Goal: Task Accomplishment & Management: Use online tool/utility

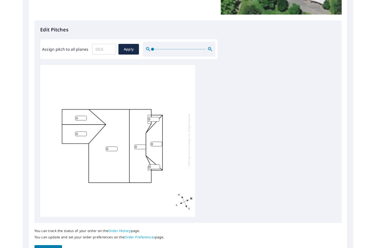
scroll to position [110, 0]
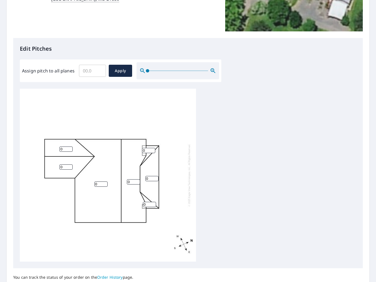
click at [88, 66] on input "Assign pitch to all planes" at bounding box center [92, 70] width 27 height 15
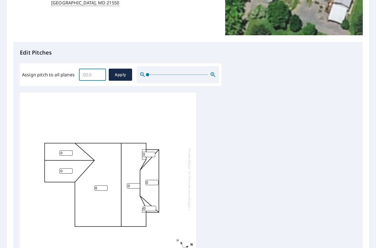
scroll to position [106, 0]
type input "7"
click at [118, 72] on span "Apply" at bounding box center [120, 75] width 15 height 7
type input "7"
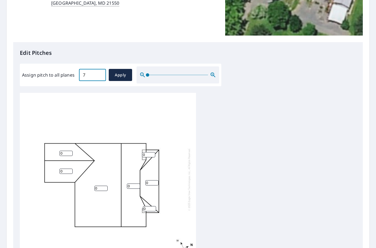
type input "7"
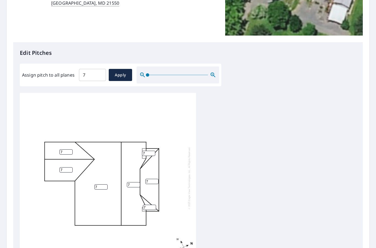
scroll to position [1, 0]
click at [149, 151] on input "7" at bounding box center [148, 153] width 13 height 5
type input "4"
click at [155, 179] on input "7" at bounding box center [151, 181] width 13 height 5
type input "4"
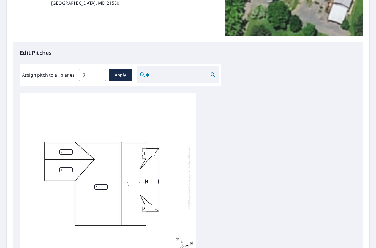
click at [153, 205] on input "7" at bounding box center [149, 207] width 13 height 5
type input "4"
click at [72, 149] on input "7" at bounding box center [65, 151] width 13 height 5
type input "3"
click at [76, 163] on div "7 7 7 4 3 4 4" at bounding box center [108, 177] width 176 height 173
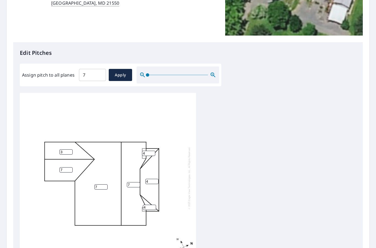
click at [67, 167] on input "7" at bounding box center [65, 169] width 13 height 5
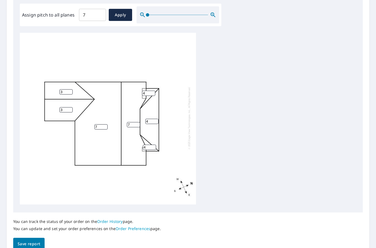
scroll to position [22, 0]
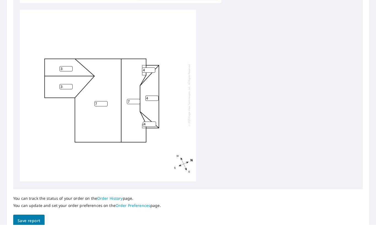
type input "3"
click at [32, 240] on span "Save report" at bounding box center [29, 243] width 23 height 7
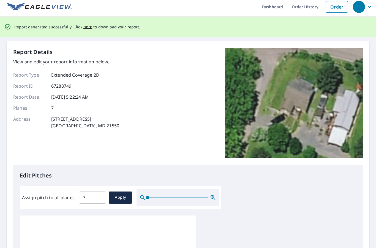
scroll to position [3, 0]
click at [85, 24] on span "here" at bounding box center [87, 27] width 9 height 7
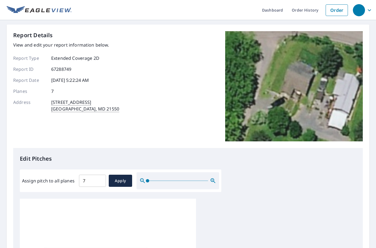
scroll to position [6, 0]
click at [340, 5] on link "Order" at bounding box center [337, 10] width 22 height 12
